Goal: Task Accomplishment & Management: Manage account settings

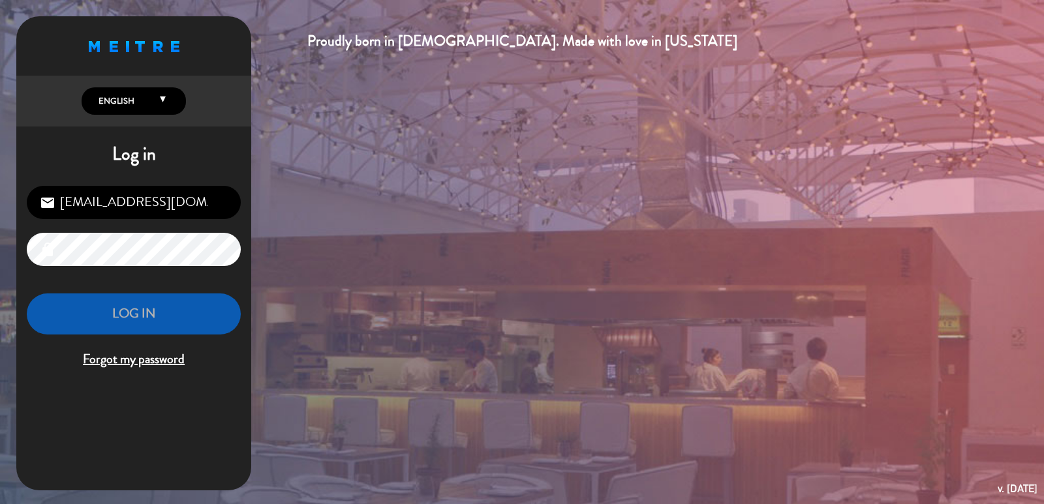
type input "[EMAIL_ADDRESS][DOMAIN_NAME]"
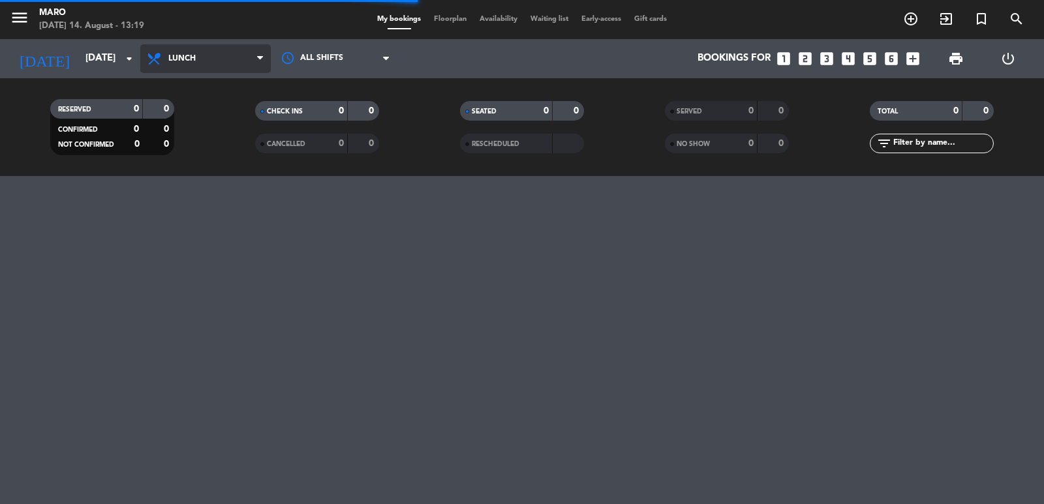
click at [177, 57] on span "Lunch" at bounding box center [181, 58] width 27 height 9
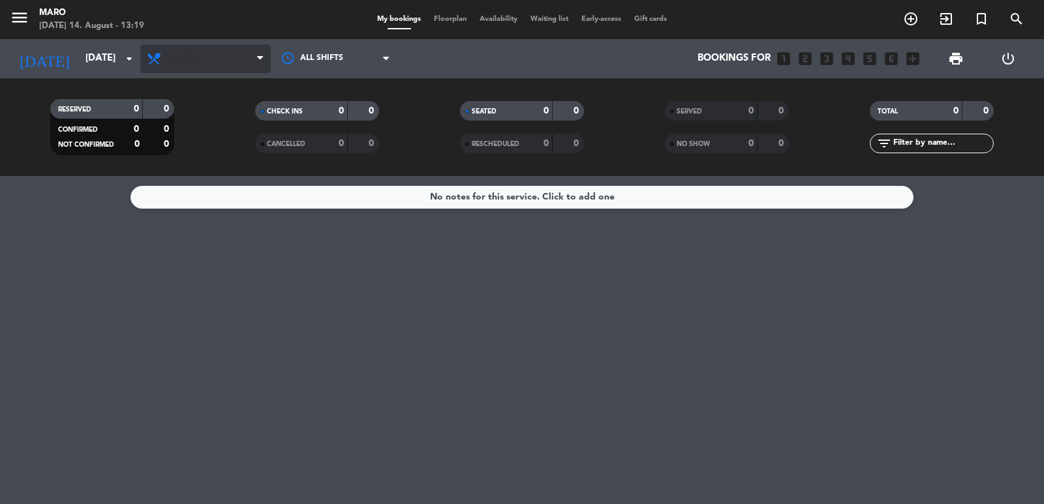
click at [234, 65] on span "Lunch" at bounding box center [205, 58] width 130 height 29
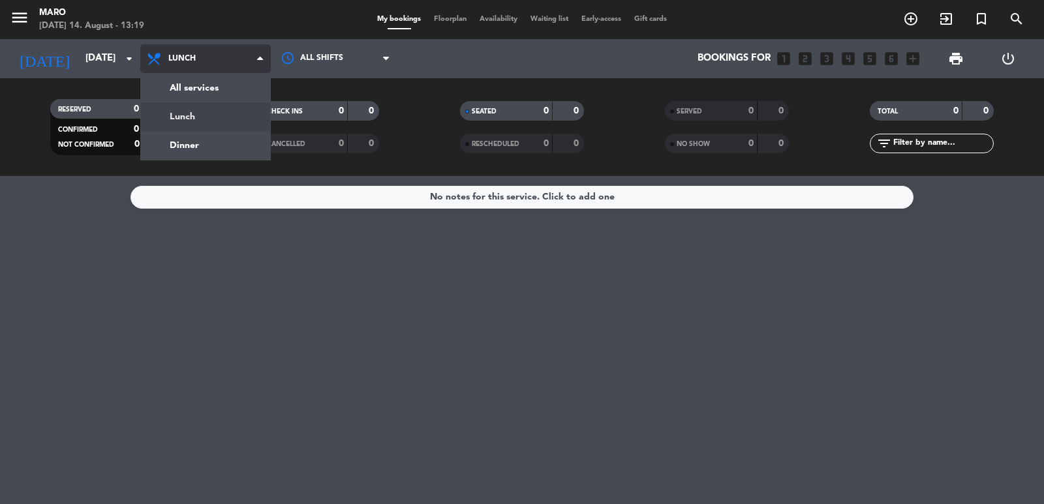
click at [229, 136] on div "menu Maro [DATE] 14. August - 13:19 My bookings Floorplan Availability Waiting …" at bounding box center [522, 88] width 1044 height 176
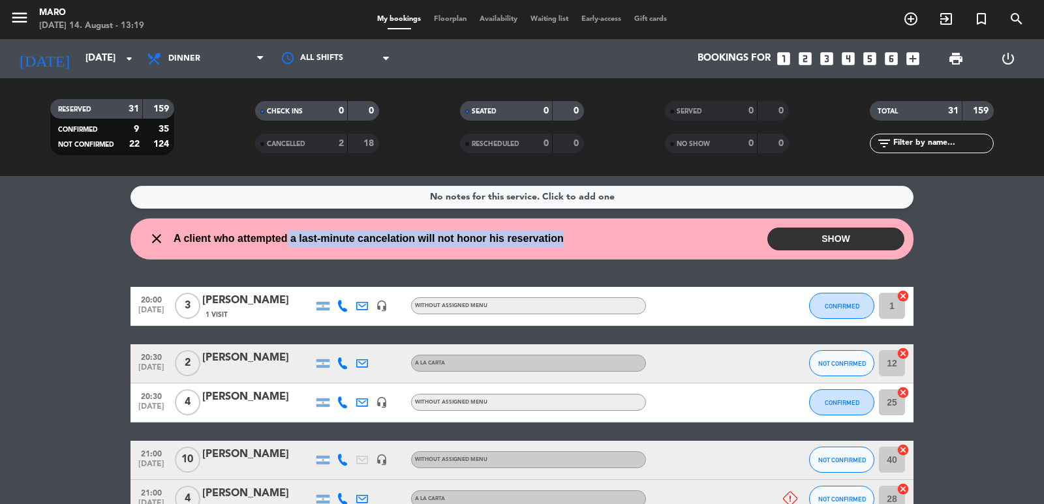
drag, startPoint x: 288, startPoint y: 237, endPoint x: 562, endPoint y: 237, distance: 273.3
click at [562, 237] on span "A client who attempted a last-minute cancelation will not honor his reservation" at bounding box center [369, 238] width 390 height 17
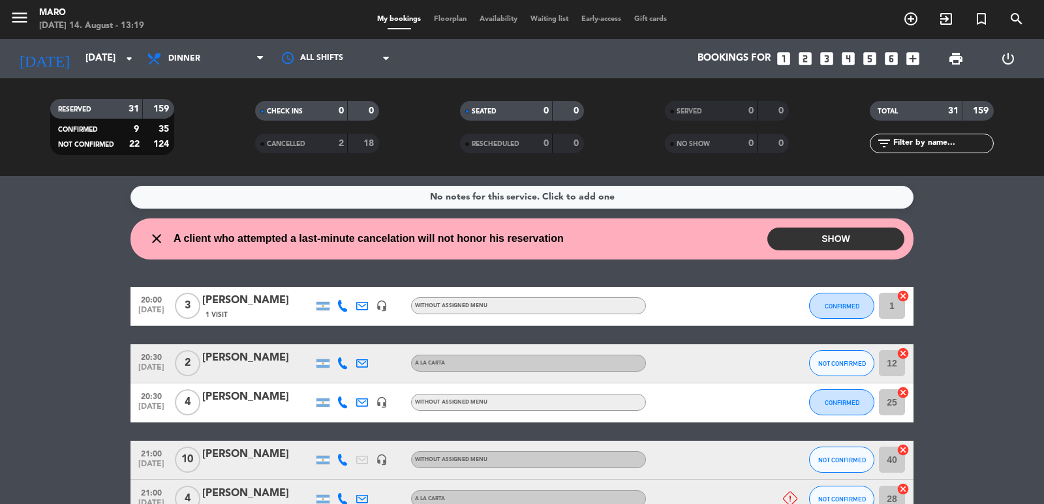
click at [808, 237] on button "SHOW" at bounding box center [835, 239] width 137 height 23
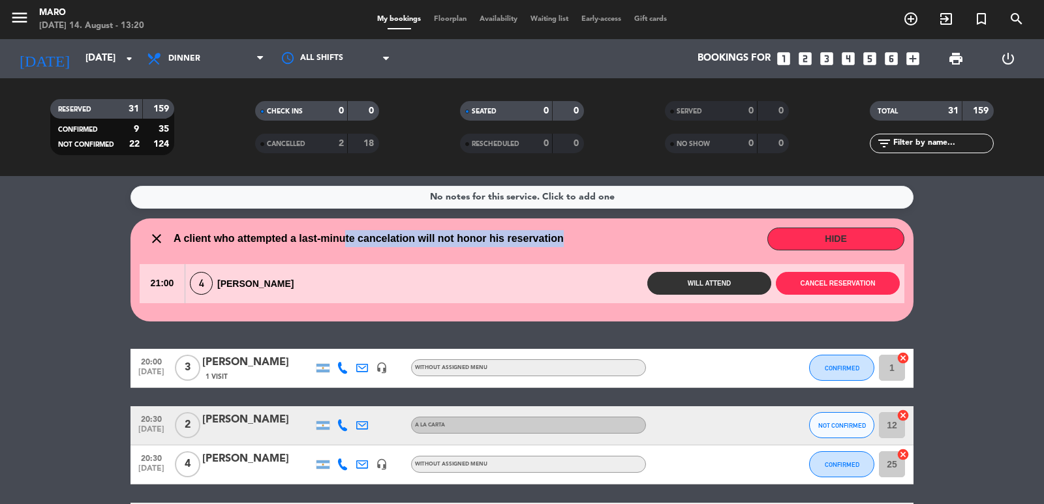
drag, startPoint x: 344, startPoint y: 232, endPoint x: 594, endPoint y: 232, distance: 250.5
click at [594, 232] on div "close A client who attempted a last-minute cancelation will not honor his reser…" at bounding box center [522, 239] width 765 height 23
click at [595, 232] on div "close A client who attempted a last-minute cancelation will not honor his reser…" at bounding box center [522, 239] width 765 height 23
click at [503, 240] on span "A client who attempted a last-minute cancelation will not honor his reservation" at bounding box center [369, 238] width 390 height 17
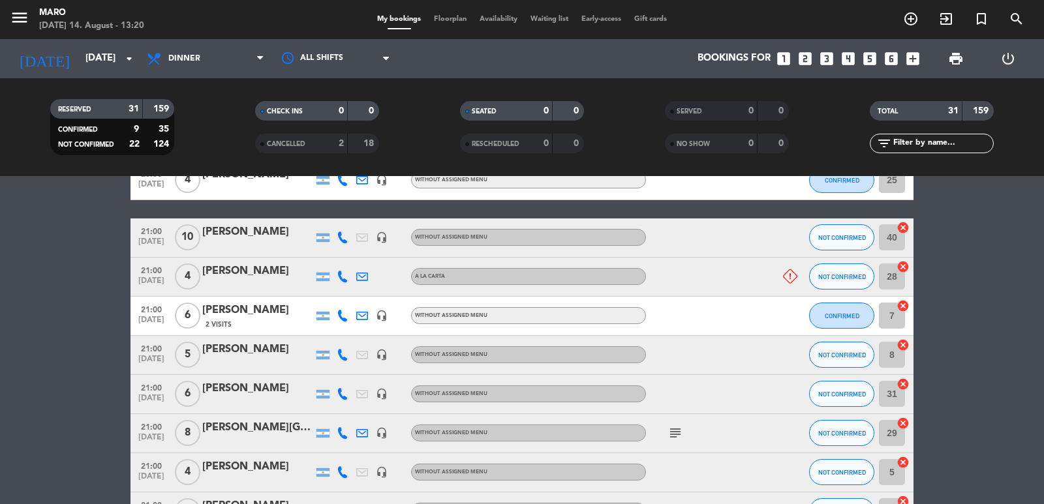
scroll to position [261, 0]
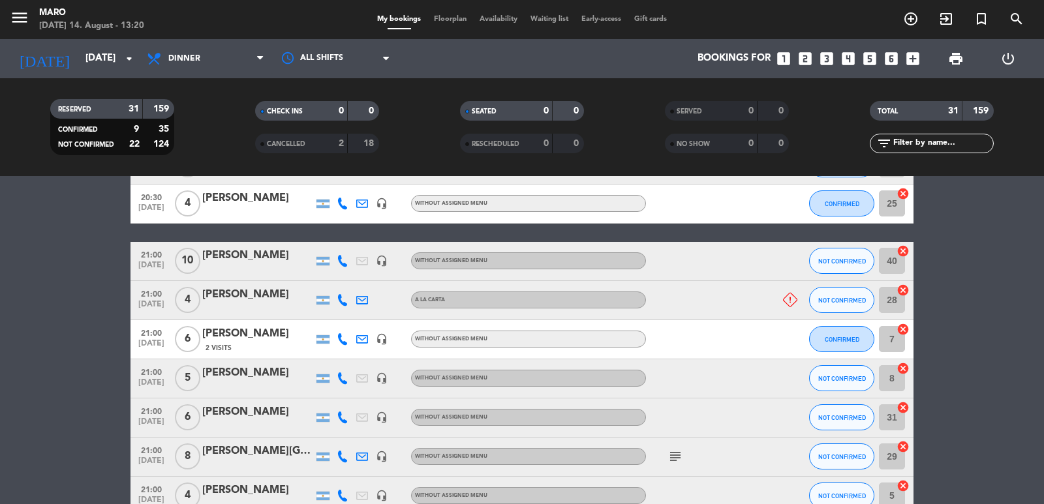
click at [385, 258] on icon "headset_mic" at bounding box center [382, 261] width 12 height 12
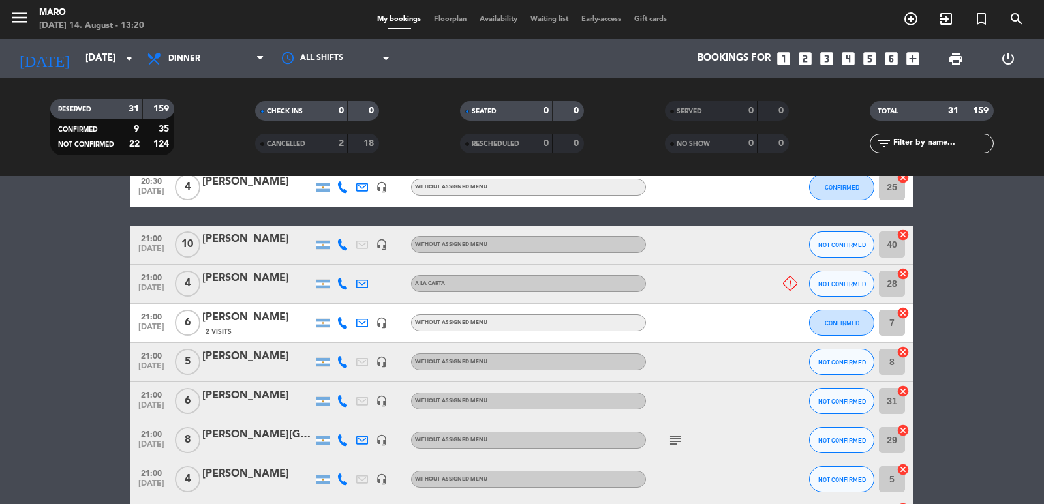
scroll to position [326, 0]
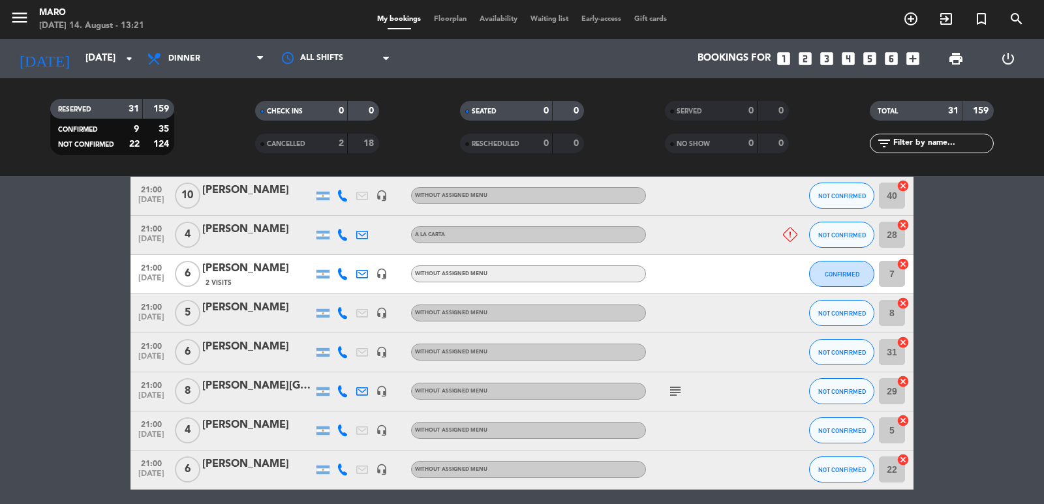
click at [789, 230] on icon at bounding box center [790, 235] width 14 height 14
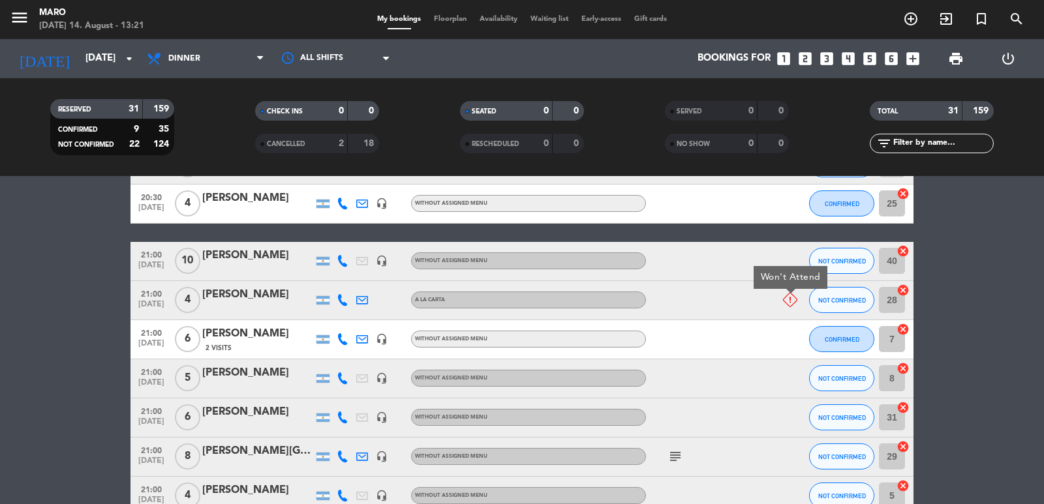
scroll to position [391, 0]
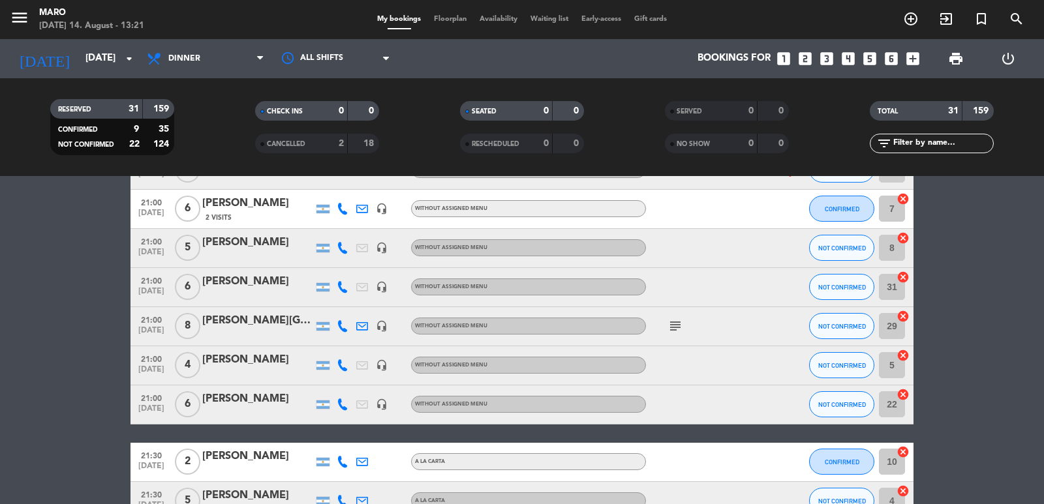
click at [673, 321] on icon "subject" at bounding box center [675, 326] width 16 height 16
click at [386, 327] on icon "headset_mic" at bounding box center [382, 326] width 12 height 12
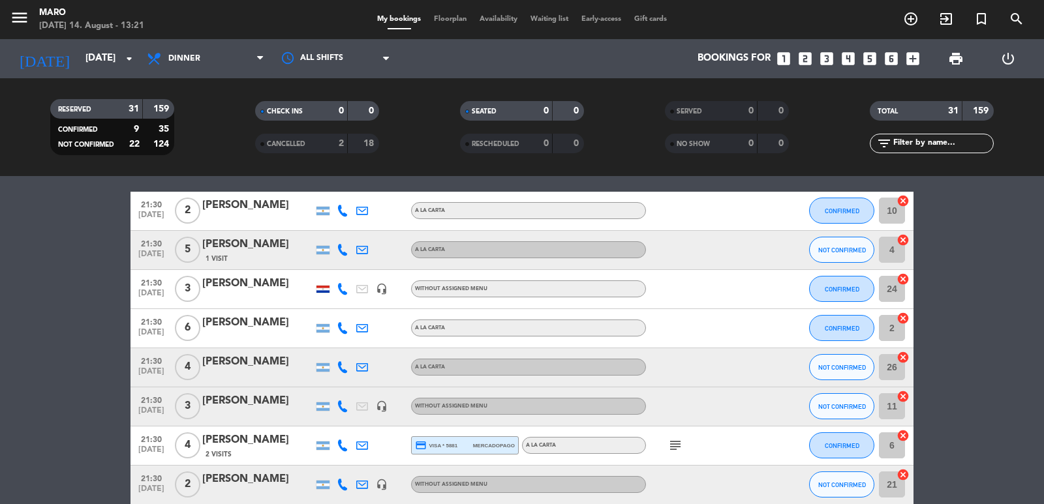
scroll to position [652, 0]
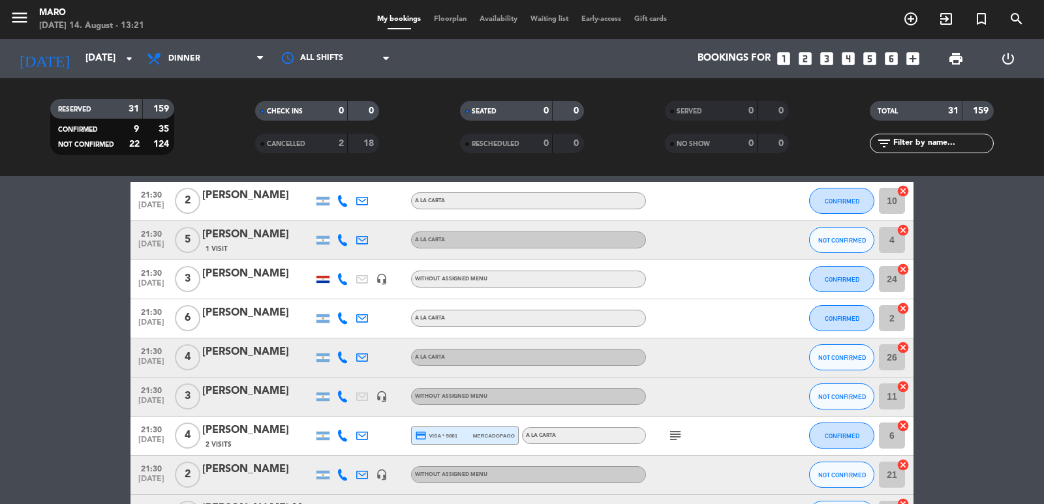
click at [386, 277] on icon "headset_mic" at bounding box center [382, 279] width 12 height 12
click at [82, 302] on bookings-row "20:00 [DATE] 3 [PERSON_NAME] 1 Visit headset_mic Without assigned menu CONFIRME…" at bounding box center [522, 349] width 1044 height 1305
click at [677, 432] on icon "subject" at bounding box center [675, 436] width 16 height 16
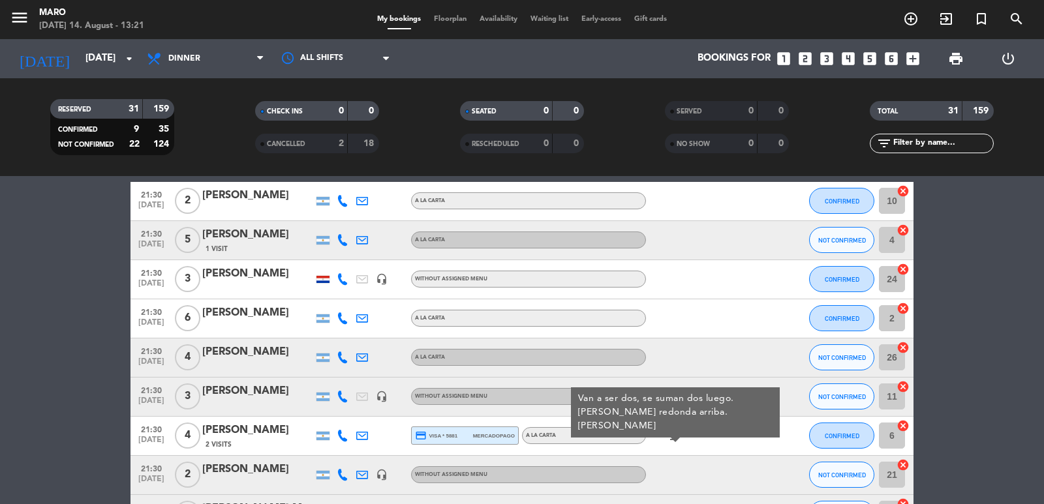
click at [383, 399] on icon "headset_mic" at bounding box center [382, 397] width 12 height 12
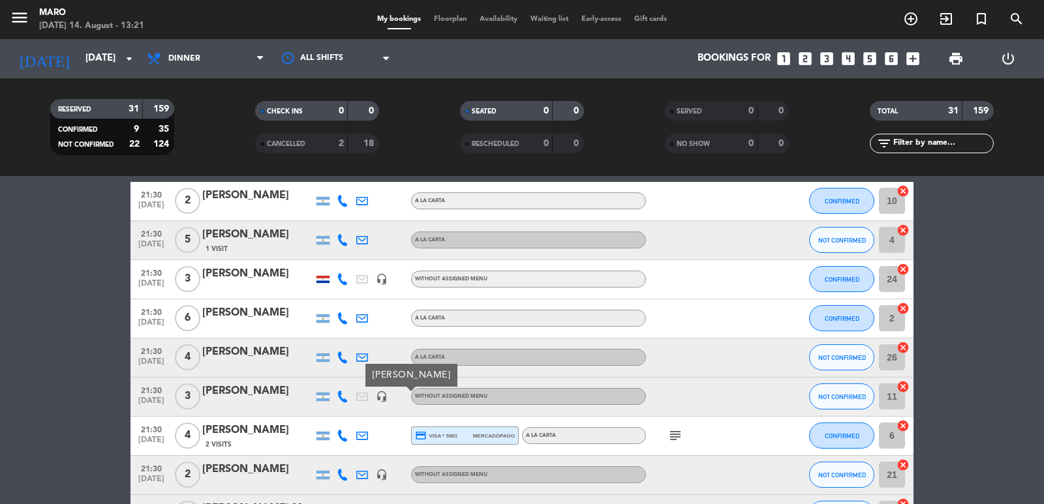
click at [0, 397] on bookings-row "20:00 [DATE] 3 [PERSON_NAME] 1 Visit headset_mic Without assigned menu CONFIRME…" at bounding box center [522, 349] width 1044 height 1305
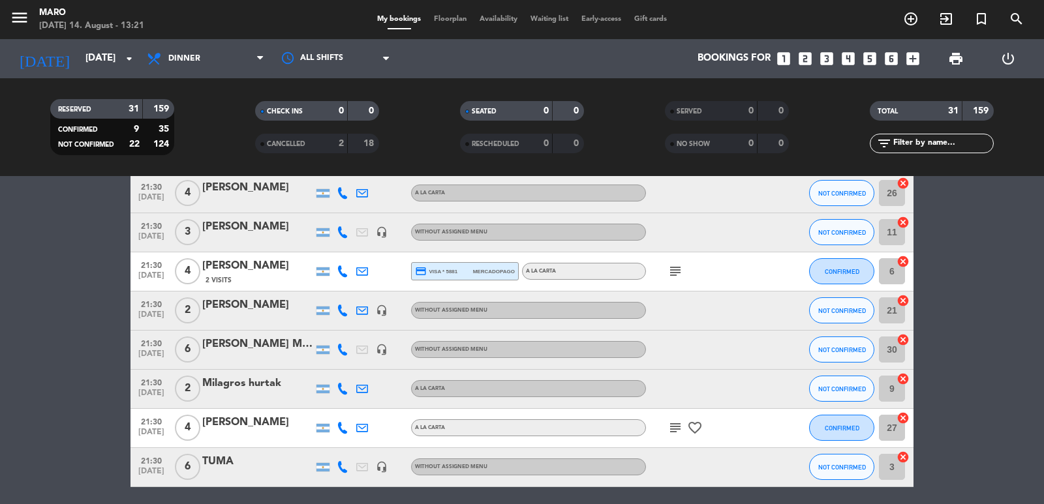
scroll to position [848, 0]
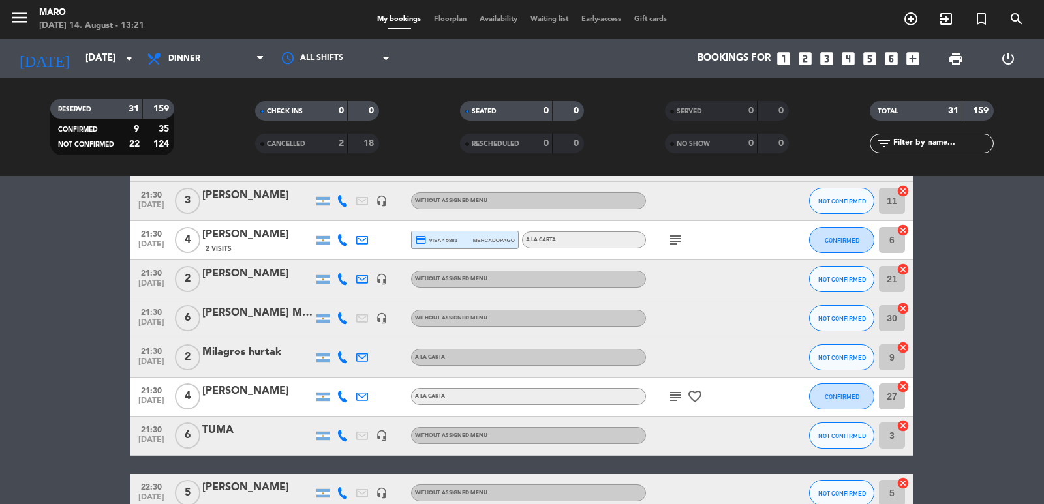
click at [672, 403] on icon "subject" at bounding box center [675, 397] width 16 height 16
click at [695, 397] on icon "favorite_border" at bounding box center [695, 397] width 16 height 16
click at [61, 374] on bookings-row "20:00 [DATE] 3 [PERSON_NAME] 1 Visit headset_mic Without assigned menu CONFIRME…" at bounding box center [522, 153] width 1044 height 1305
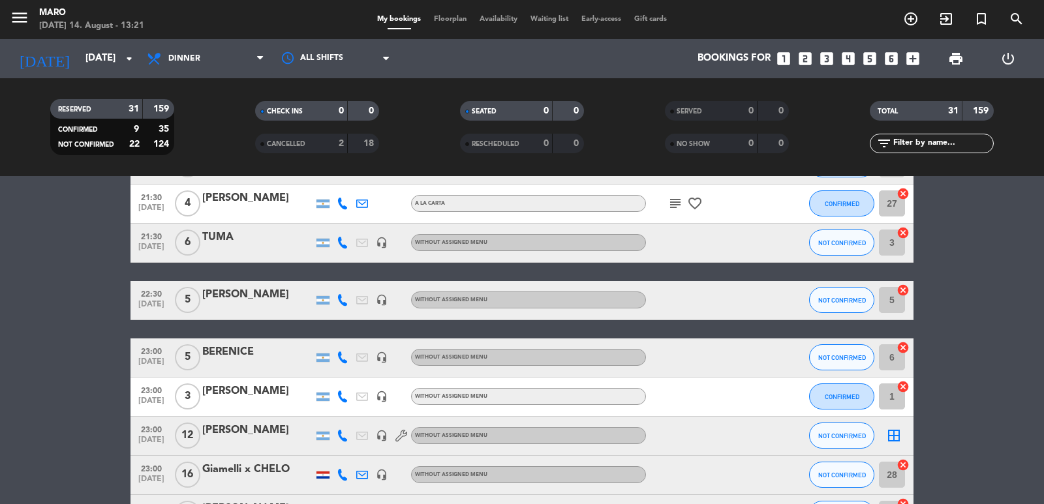
scroll to position [1044, 0]
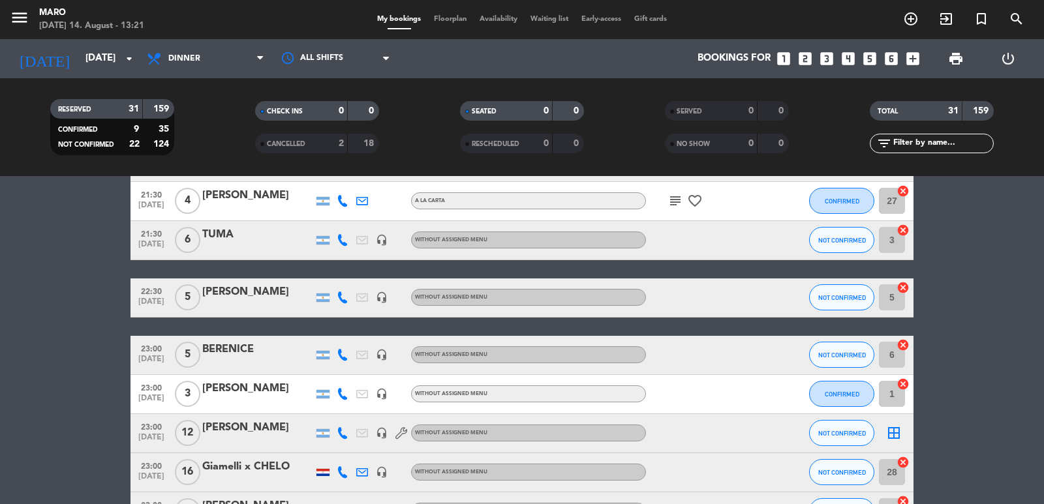
click at [386, 237] on icon "headset_mic" at bounding box center [382, 240] width 12 height 12
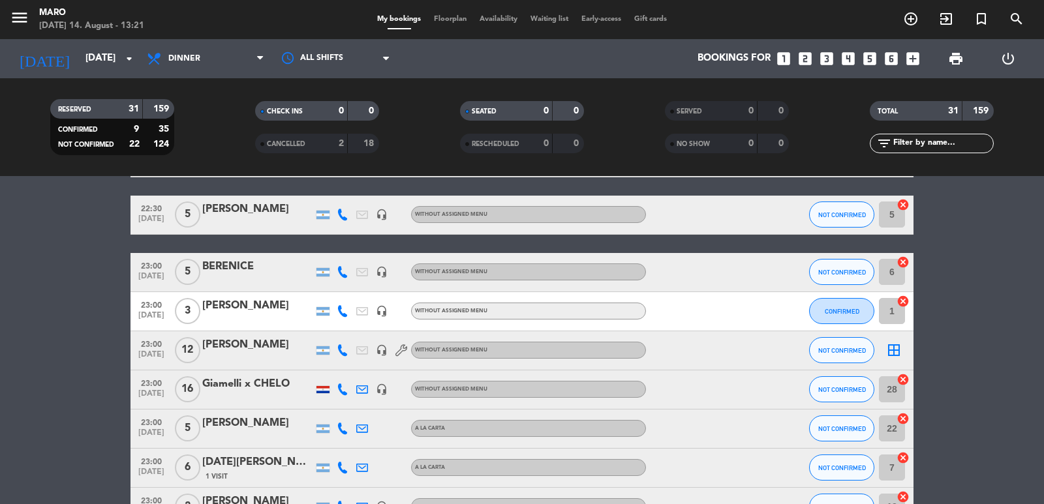
scroll to position [1215, 0]
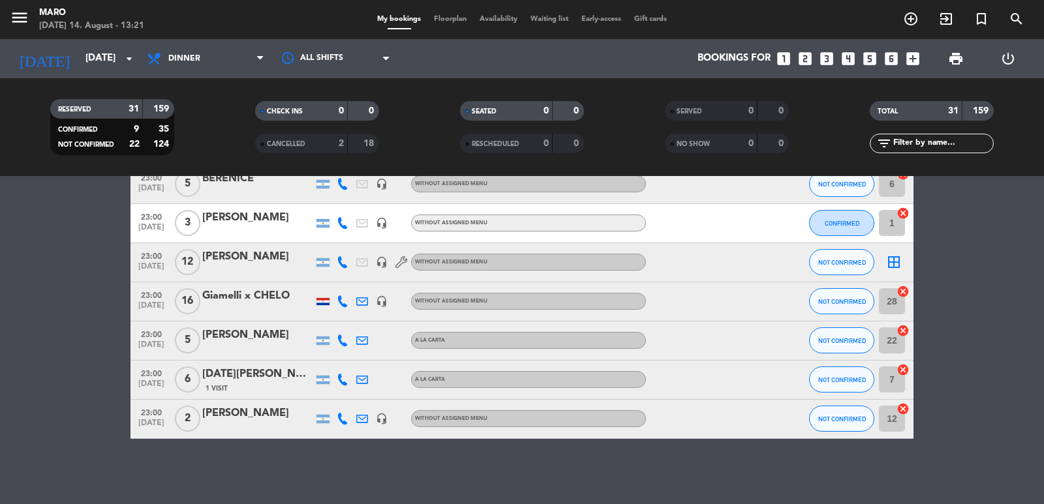
click at [401, 258] on icon at bounding box center [401, 262] width 12 height 12
click at [891, 264] on icon "border_all" at bounding box center [894, 262] width 16 height 16
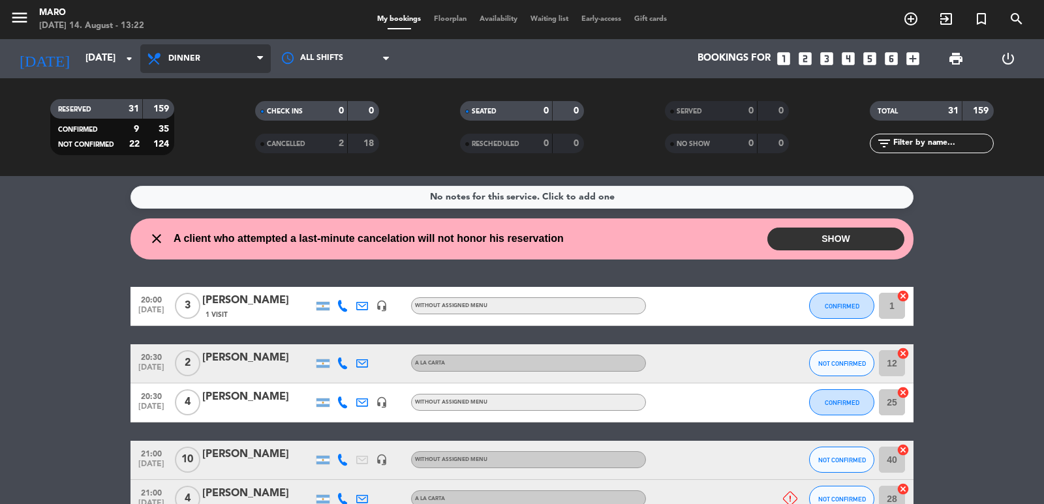
click at [143, 49] on span "Dinner" at bounding box center [205, 58] width 130 height 29
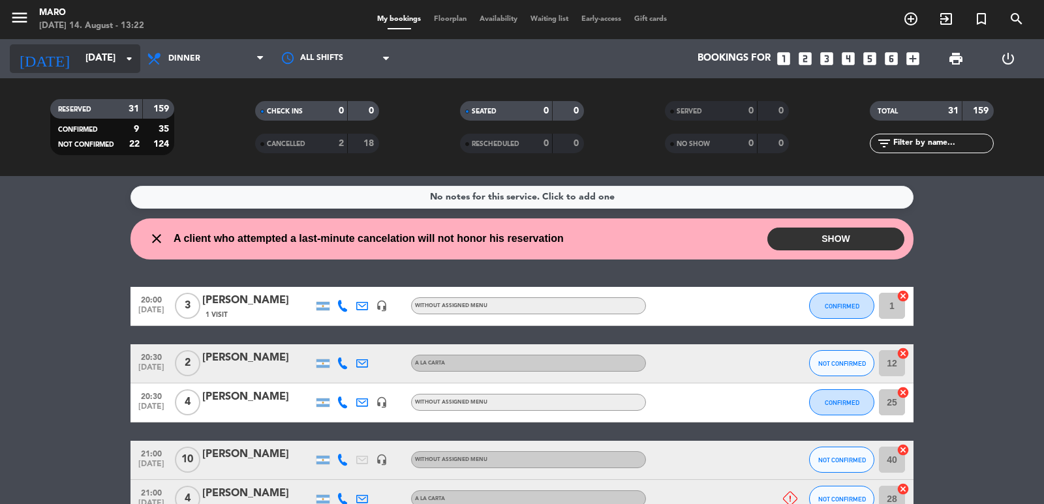
click at [121, 53] on input "[DATE]" at bounding box center [142, 58] width 126 height 25
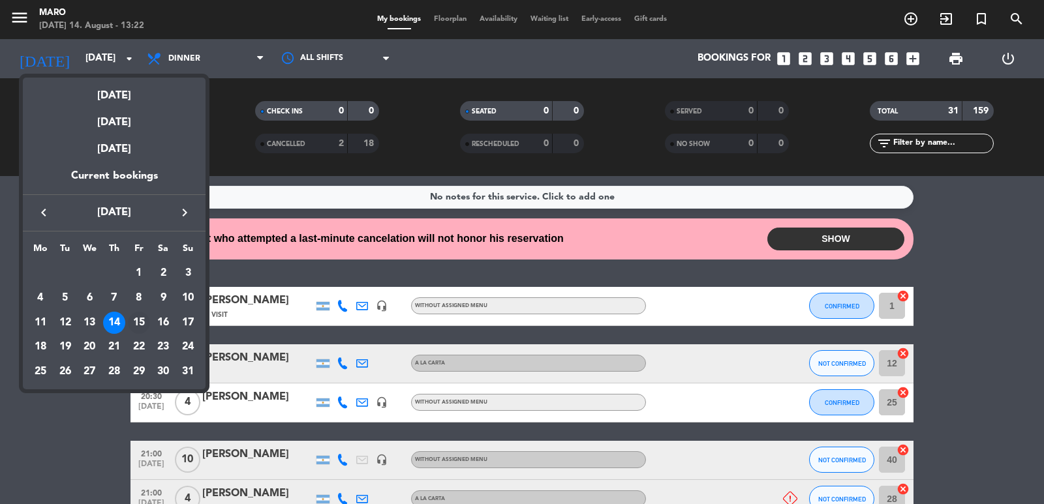
click at [139, 326] on div "15" at bounding box center [139, 323] width 22 height 22
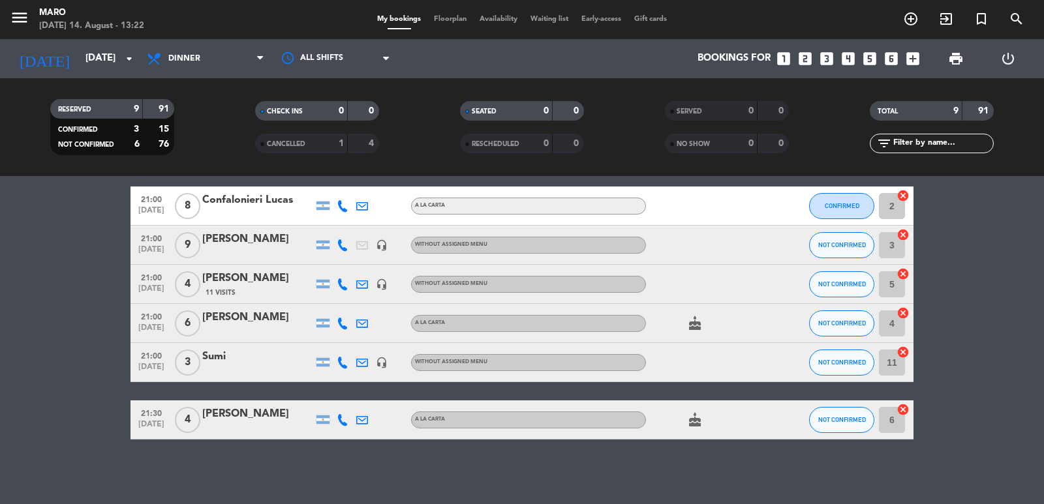
scroll to position [204, 0]
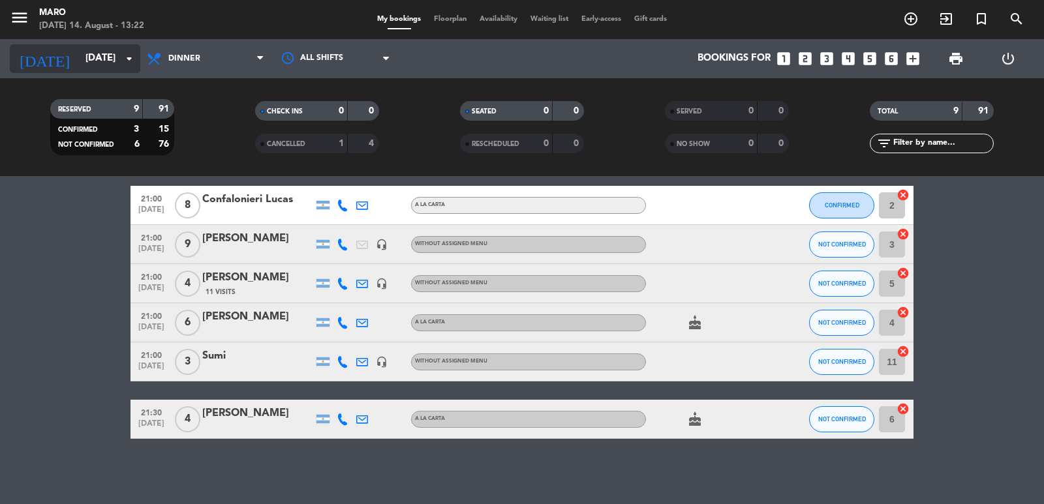
click at [92, 54] on input "[DATE]" at bounding box center [142, 58] width 126 height 25
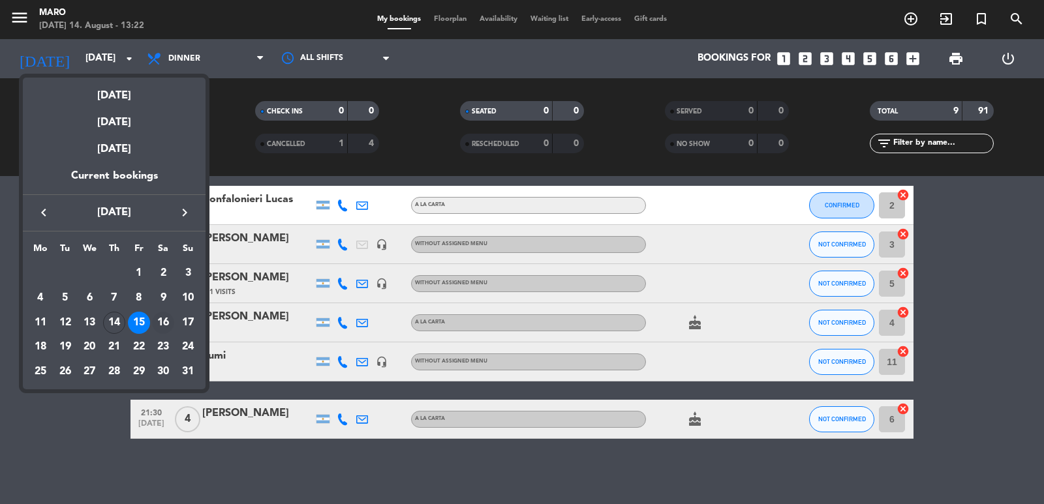
click at [164, 320] on div "16" at bounding box center [163, 323] width 22 height 22
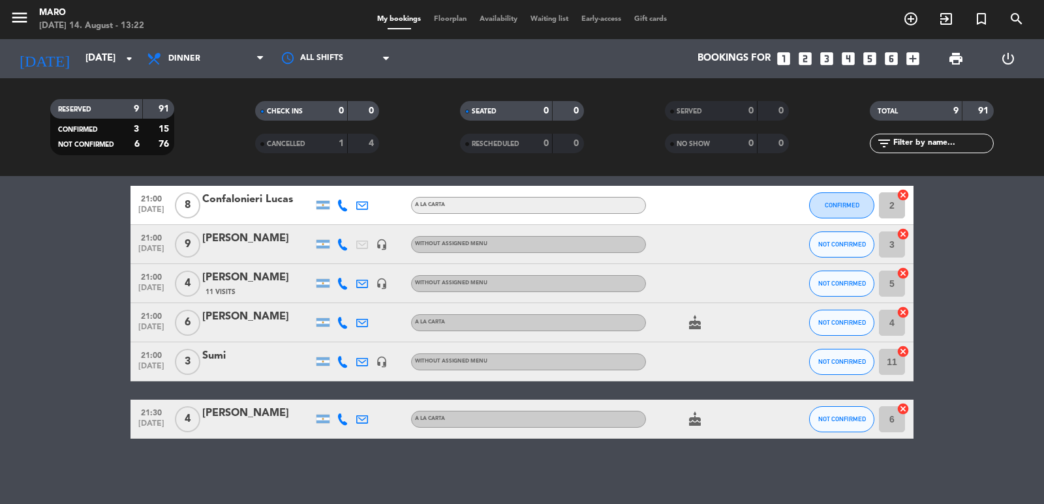
type input "[DATE]"
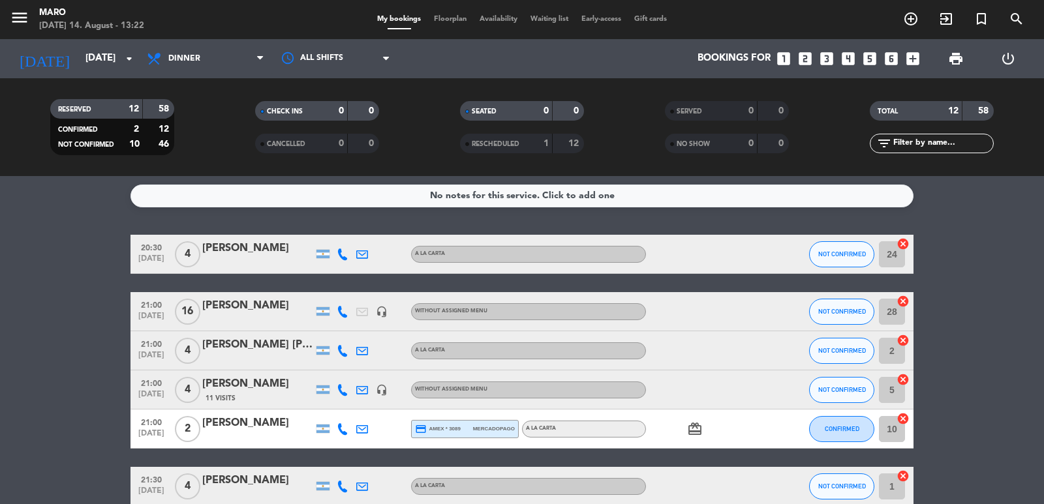
scroll to position [0, 0]
